Goal: Transaction & Acquisition: Purchase product/service

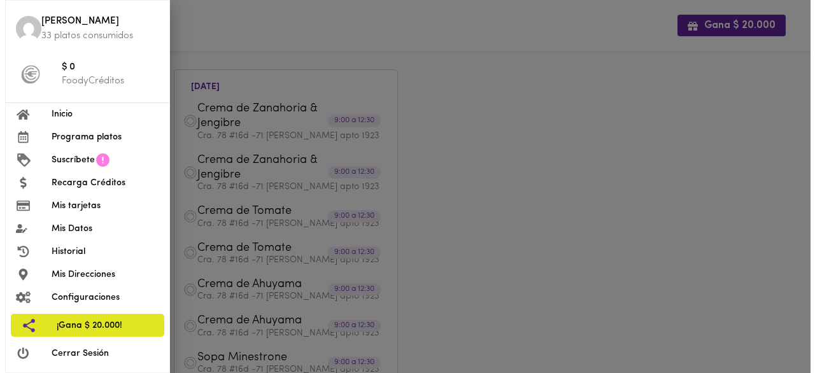
scroll to position [38, 0]
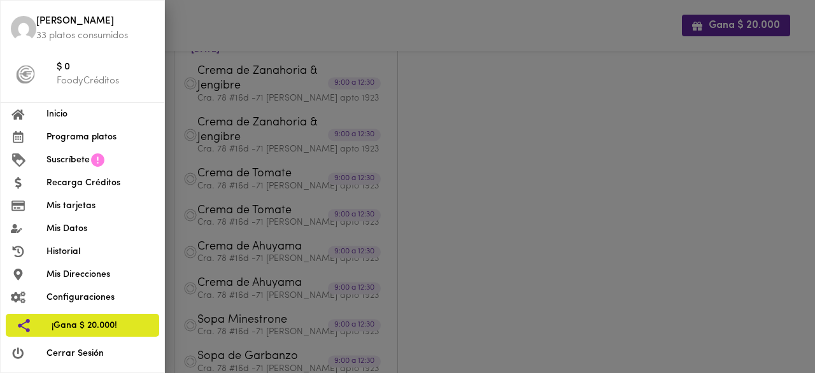
click at [83, 141] on span "Programa platos" at bounding box center [100, 137] width 108 height 13
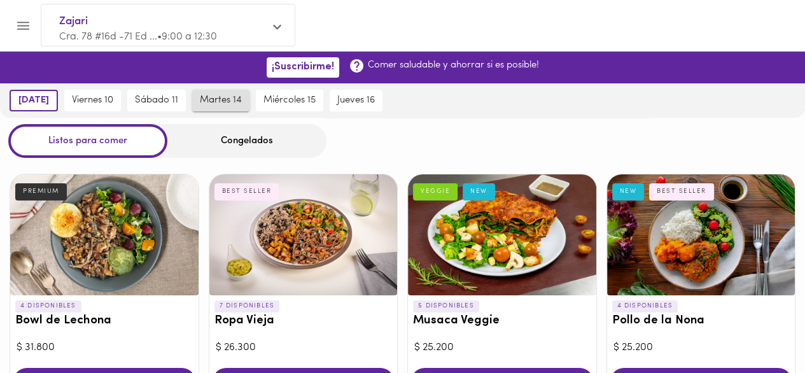
click at [219, 101] on span "martes 14" at bounding box center [221, 100] width 42 height 11
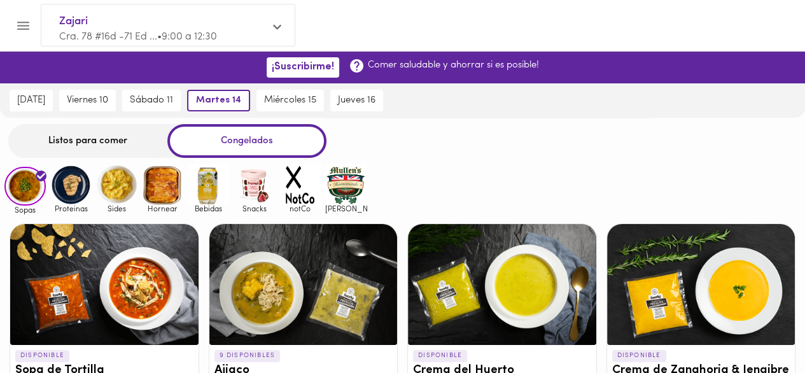
click at [122, 186] on img at bounding box center [116, 184] width 41 height 41
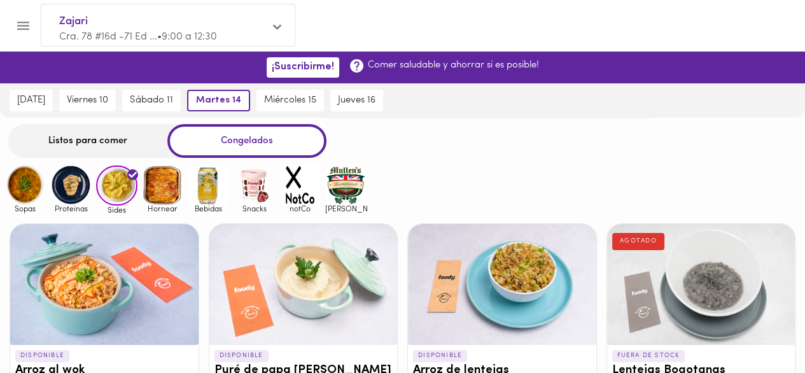
click at [97, 143] on div "Listos para comer" at bounding box center [87, 141] width 159 height 34
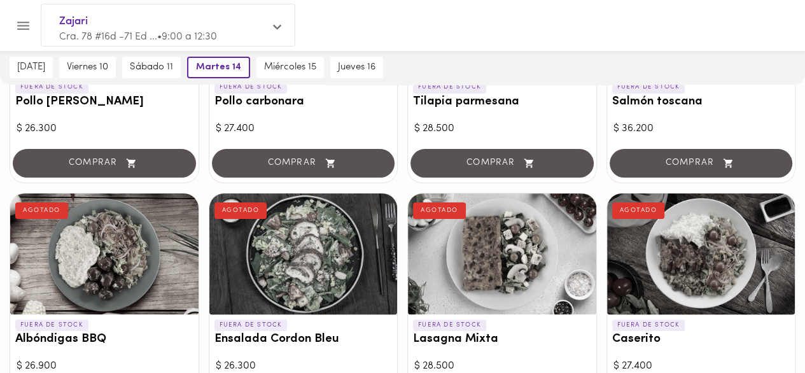
scroll to position [113, 0]
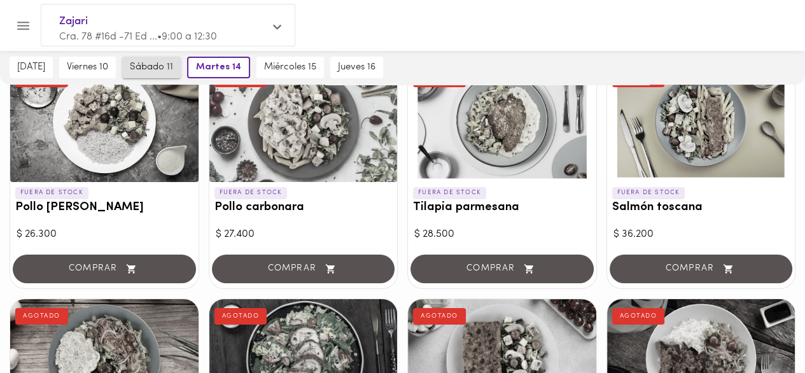
click at [173, 74] on button "sábado 11" at bounding box center [151, 68] width 59 height 22
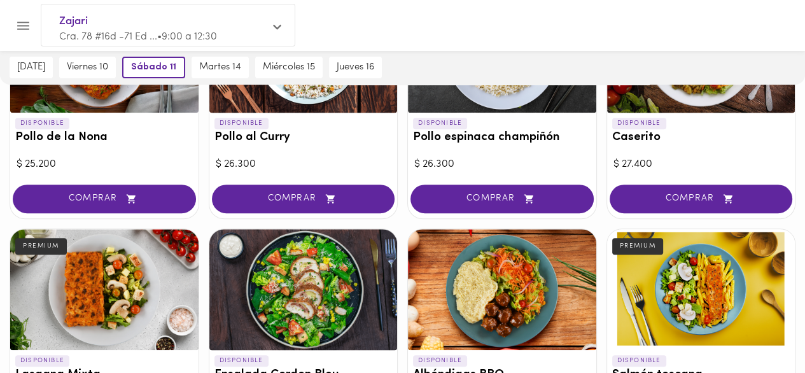
scroll to position [495, 0]
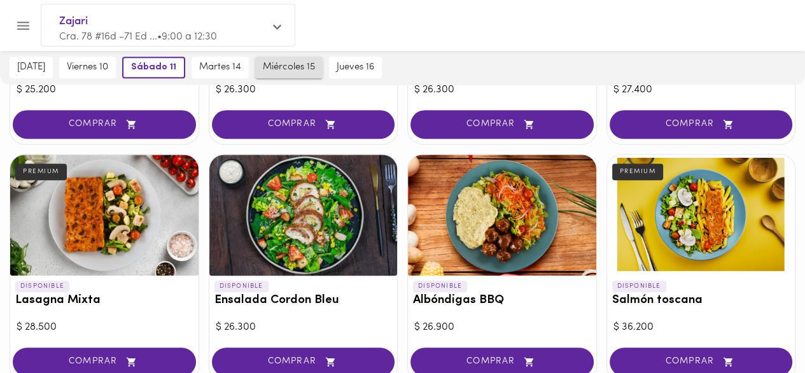
click at [281, 62] on span "miércoles 15" at bounding box center [289, 67] width 52 height 11
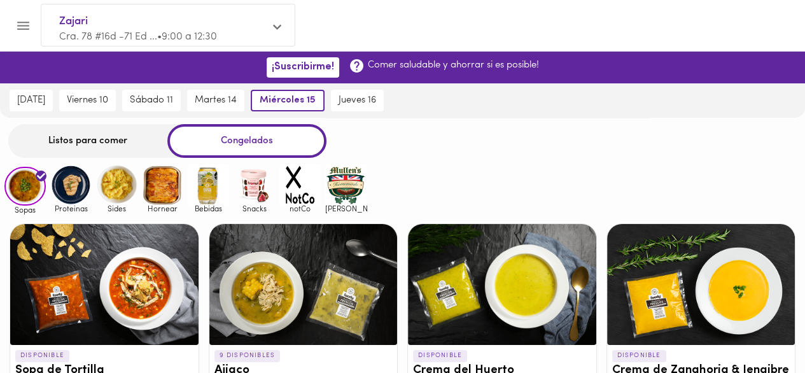
click at [114, 135] on div "Listos para comer" at bounding box center [87, 141] width 159 height 34
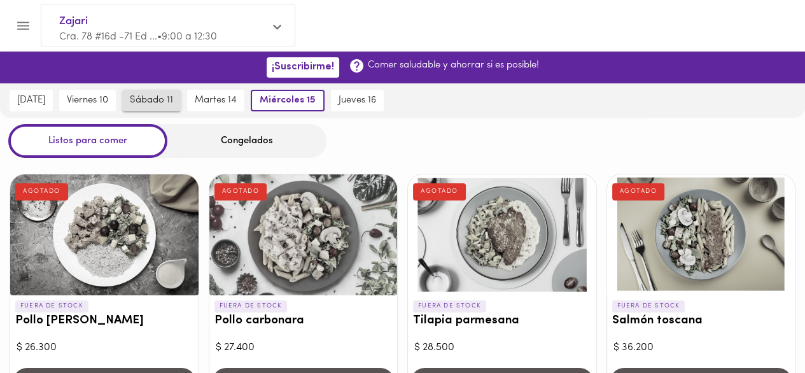
click at [173, 102] on span "sábado 11" at bounding box center [151, 100] width 43 height 11
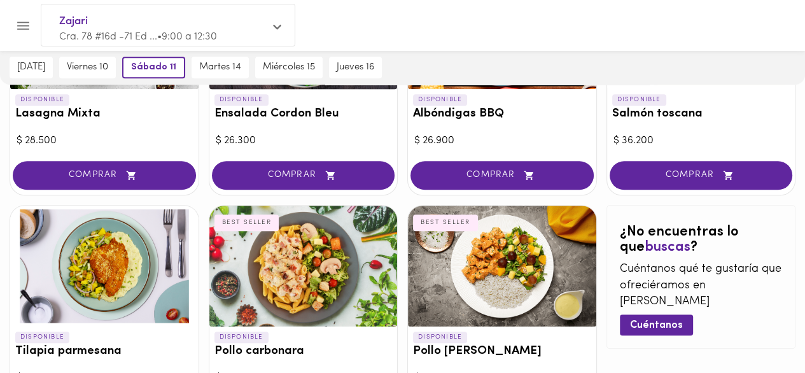
scroll to position [700, 0]
